Goal: Task Accomplishment & Management: Complete application form

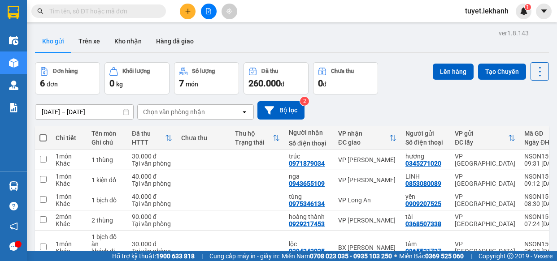
click at [101, 8] on input "text" at bounding box center [102, 11] width 106 height 10
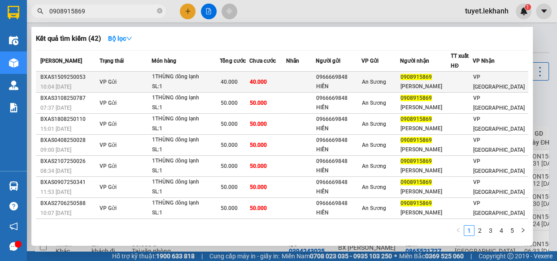
type input "0908915869"
click at [129, 78] on td "VP Gửi" at bounding box center [124, 82] width 55 height 21
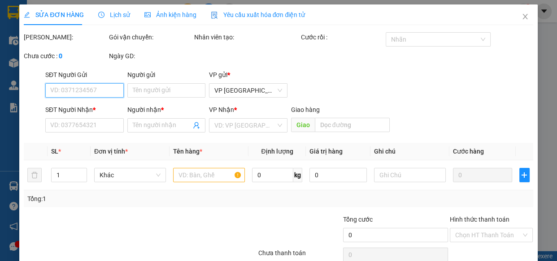
type input "0966669848"
type input "HIỀN"
type input "0908915869"
type input "[PERSON_NAME]"
type input "40.000"
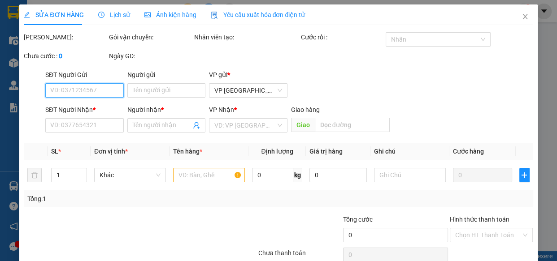
type input "40.000"
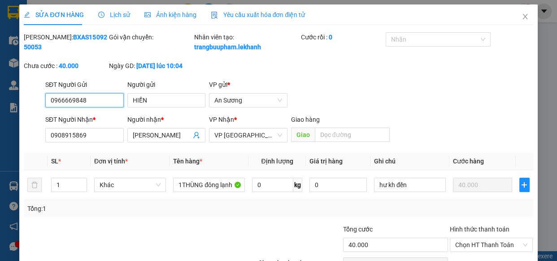
scroll to position [61, 0]
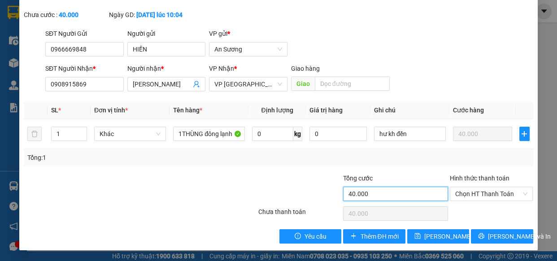
click at [374, 196] on input "40.000" at bounding box center [395, 194] width 104 height 14
click at [345, 196] on input "40.000" at bounding box center [395, 194] width 104 height 14
click at [358, 157] on div "Tổng: 1" at bounding box center [278, 158] width 502 height 10
click at [345, 192] on input "40.000" at bounding box center [395, 194] width 104 height 14
click at [412, 164] on div "Tổng: 1" at bounding box center [278, 157] width 509 height 17
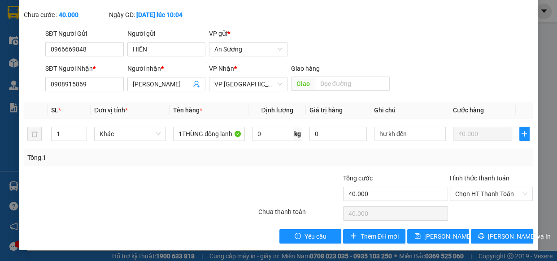
click at [452, 152] on div "Tổng: 1" at bounding box center [278, 157] width 509 height 17
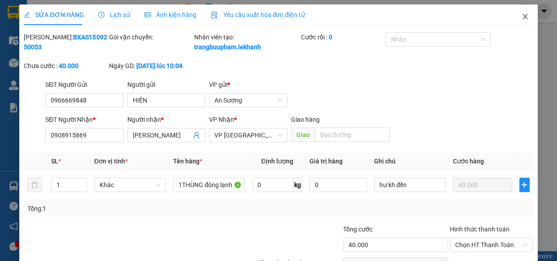
click at [522, 17] on icon "close" at bounding box center [525, 16] width 7 height 7
